Goal: Task Accomplishment & Management: Use online tool/utility

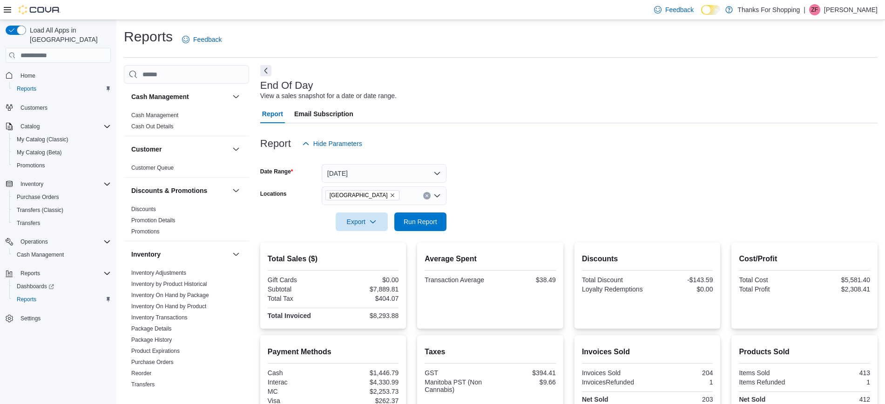
scroll to position [444, 0]
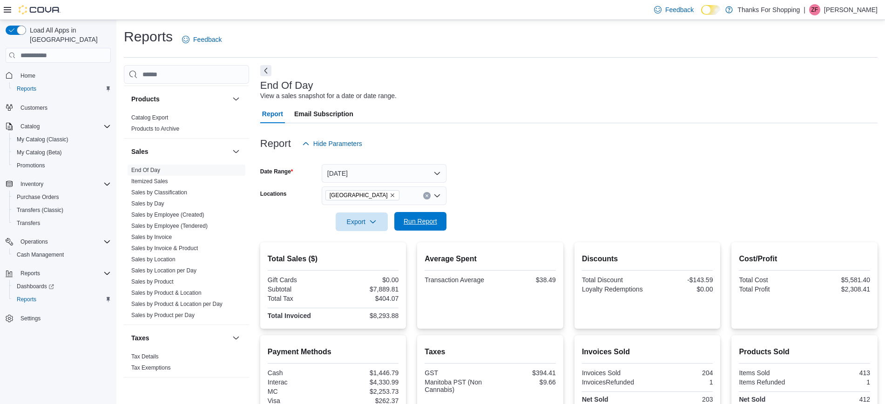
click at [424, 223] on span "Run Report" at bounding box center [421, 221] width 34 height 9
